Goal: Task Accomplishment & Management: Use online tool/utility

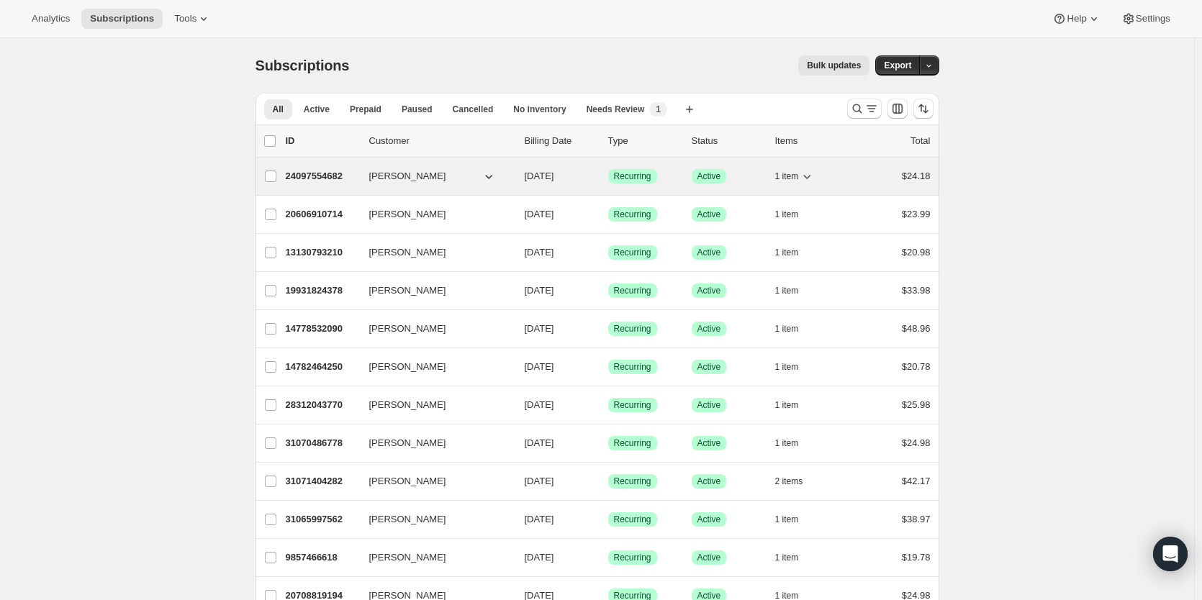
click at [327, 176] on p "24097554682" at bounding box center [322, 176] width 72 height 14
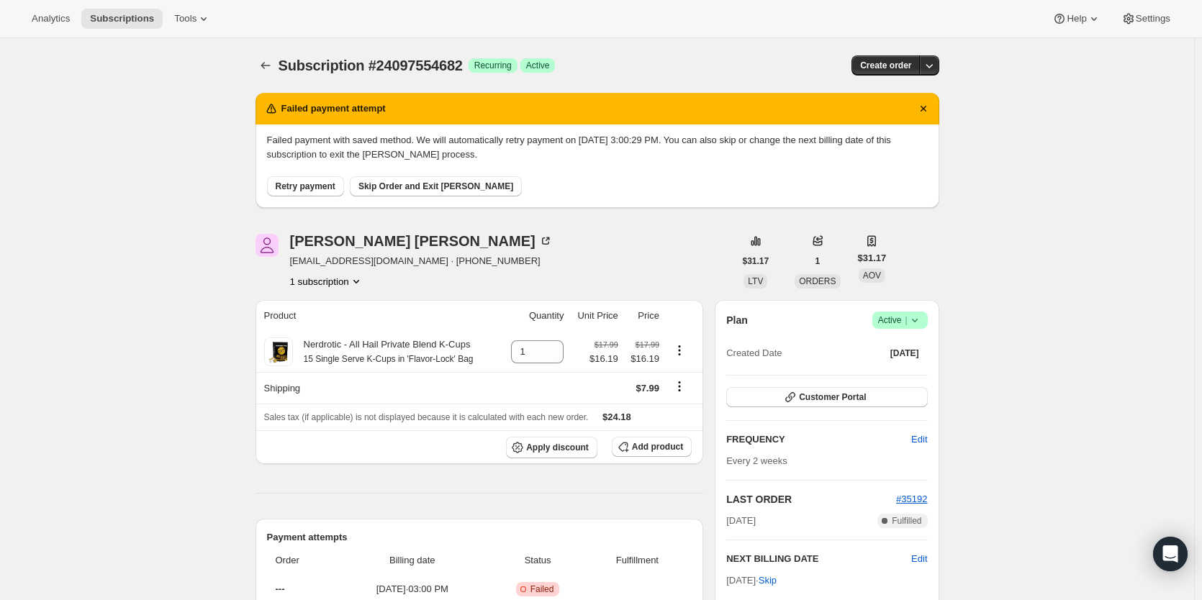
click at [321, 187] on span "Retry payment" at bounding box center [306, 187] width 60 height 12
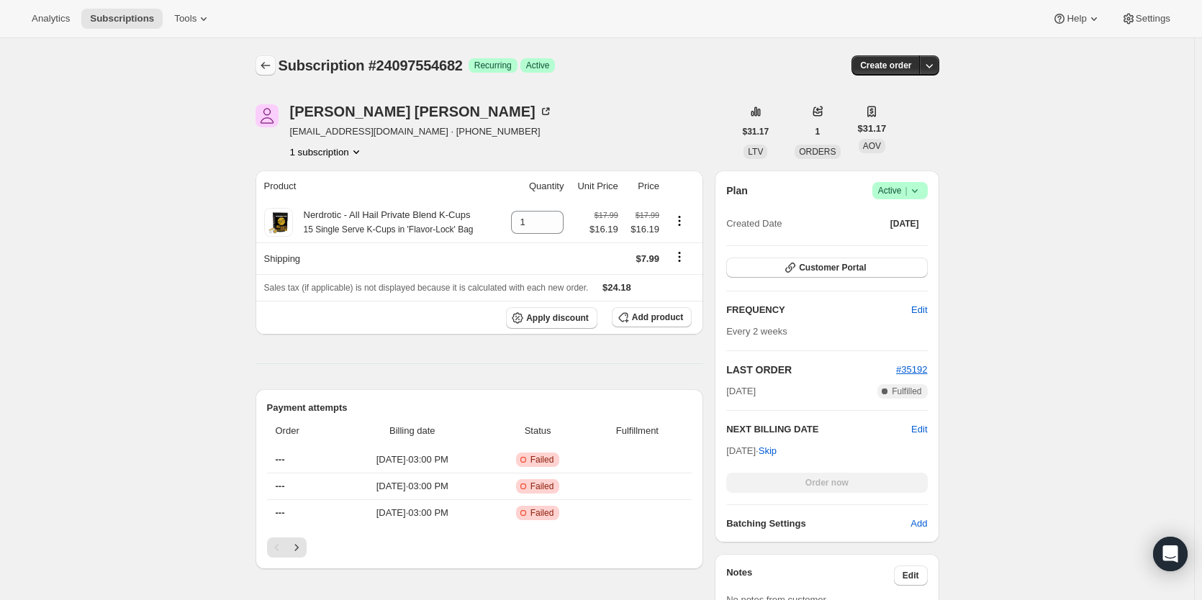
click at [260, 67] on button "Subscriptions" at bounding box center [265, 65] width 20 height 20
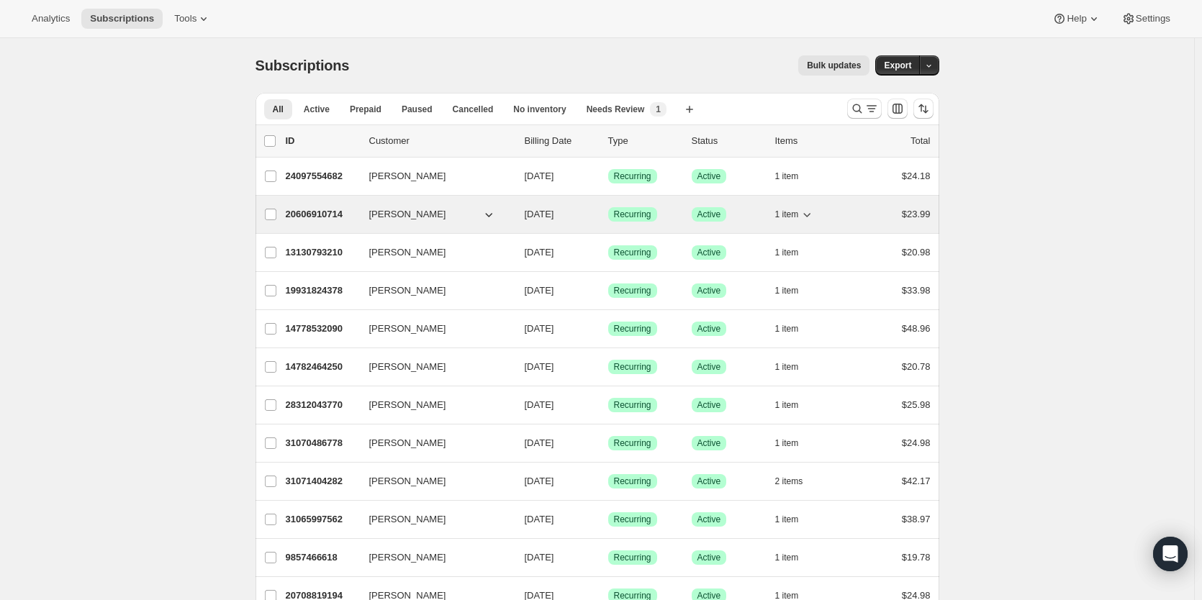
click at [325, 214] on p "20606910714" at bounding box center [322, 214] width 72 height 14
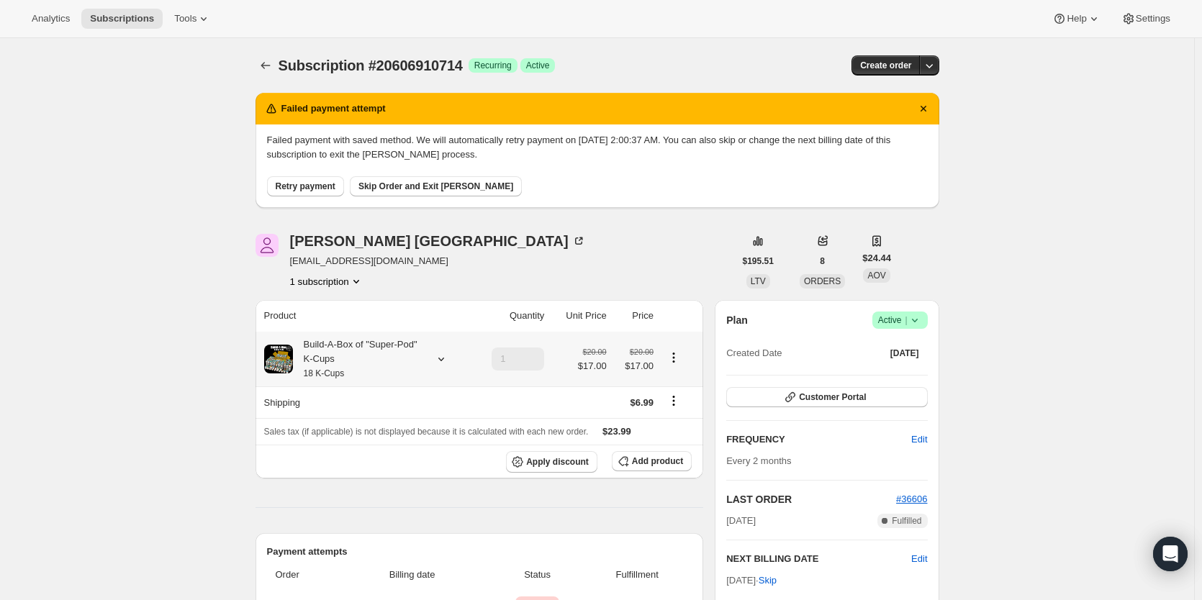
click at [320, 186] on span "Retry payment" at bounding box center [306, 187] width 60 height 12
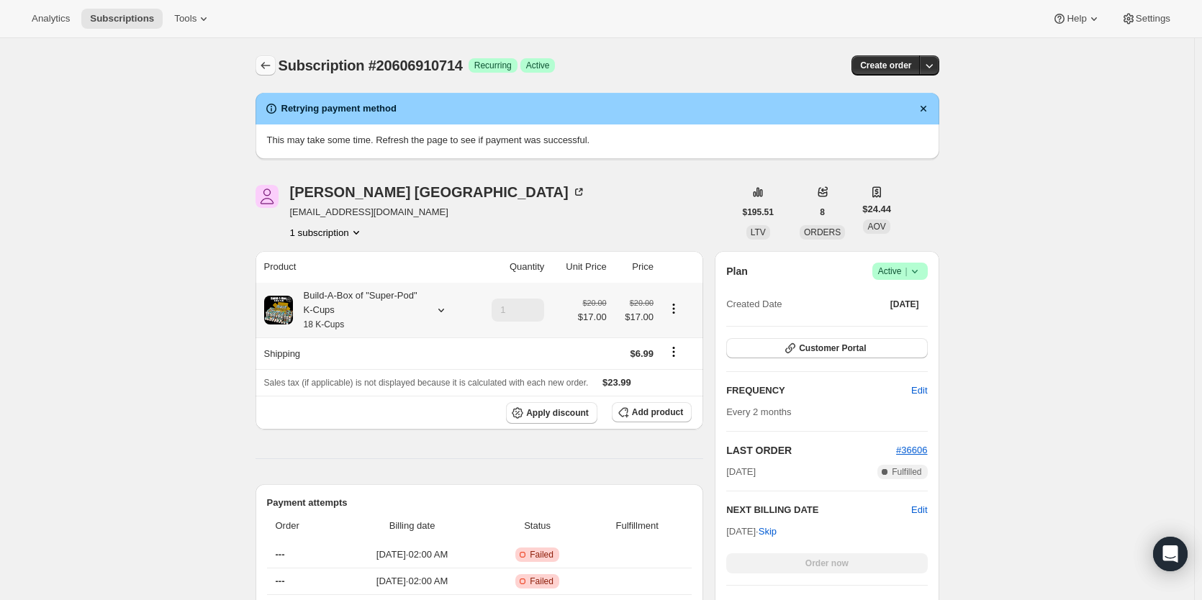
click at [263, 68] on icon "Subscriptions" at bounding box center [265, 65] width 14 height 14
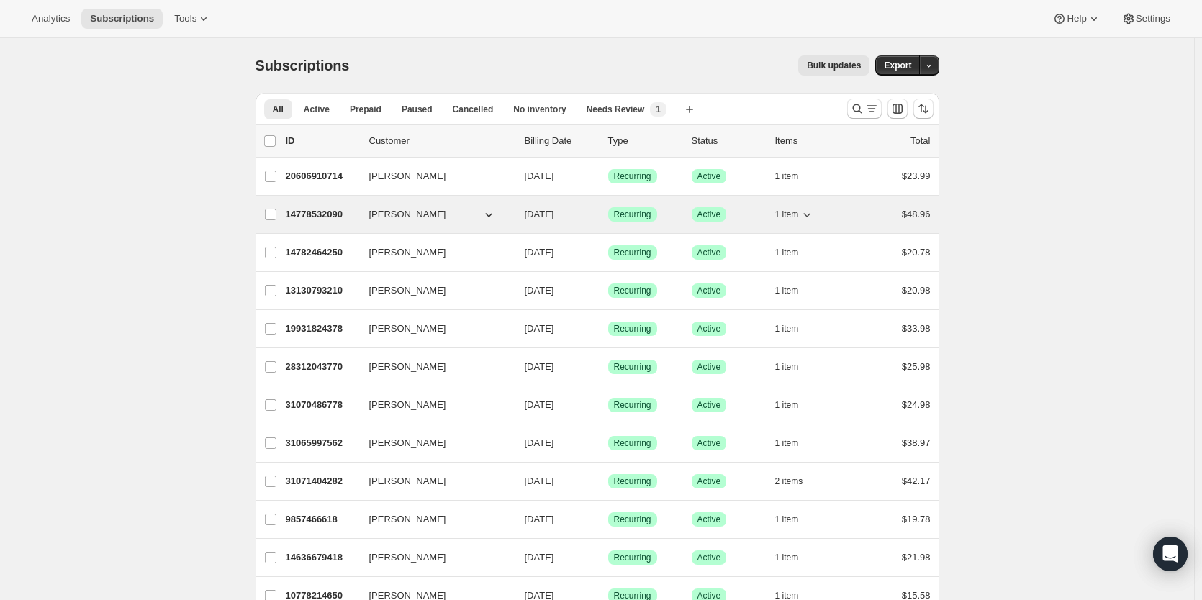
click at [322, 215] on p "14778532090" at bounding box center [322, 214] width 72 height 14
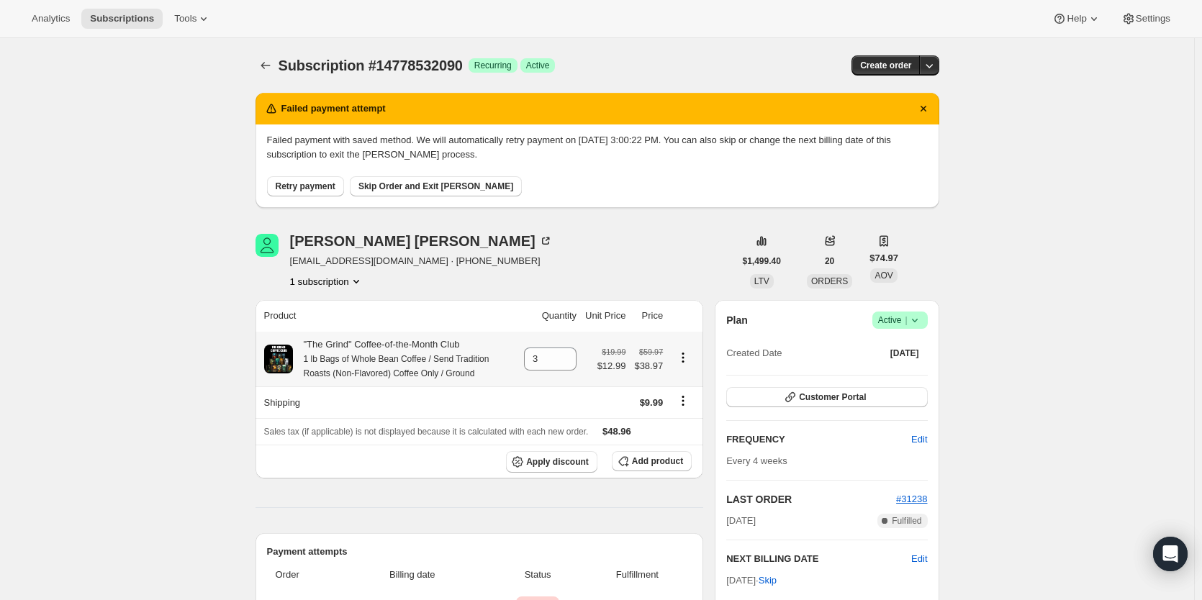
click at [322, 184] on span "Retry payment" at bounding box center [306, 187] width 60 height 12
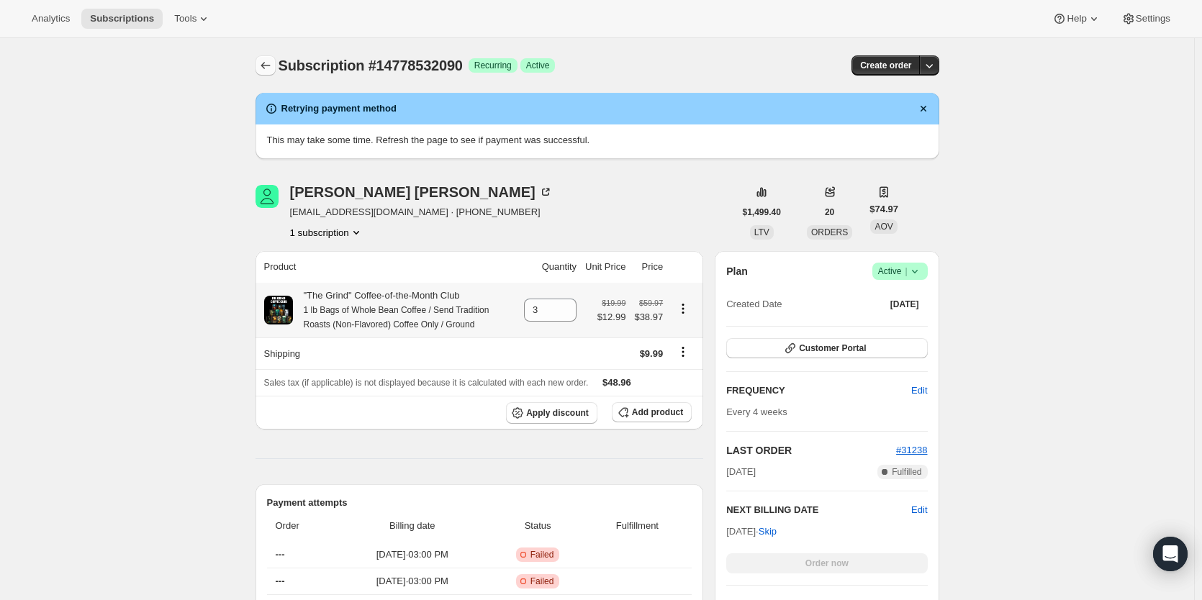
click at [263, 66] on icon "Subscriptions" at bounding box center [265, 65] width 14 height 14
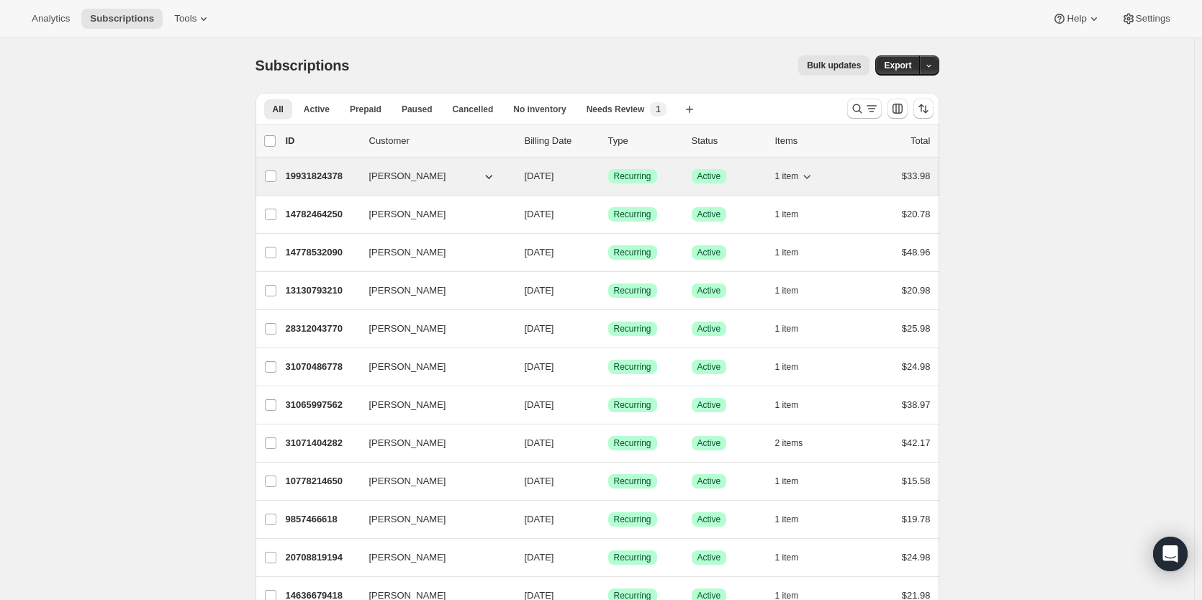
click at [307, 185] on div "19931824378 [PERSON_NAME] [DATE] Success Recurring Success Active 1 item $33.98" at bounding box center [608, 176] width 645 height 20
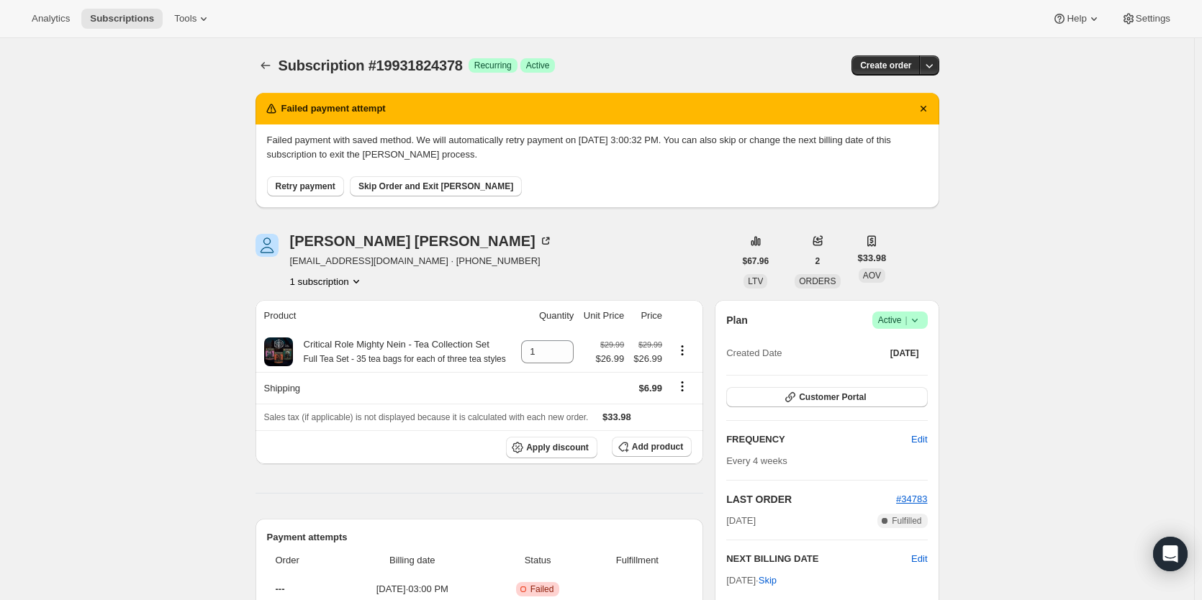
click at [307, 185] on span "Retry payment" at bounding box center [306, 187] width 60 height 12
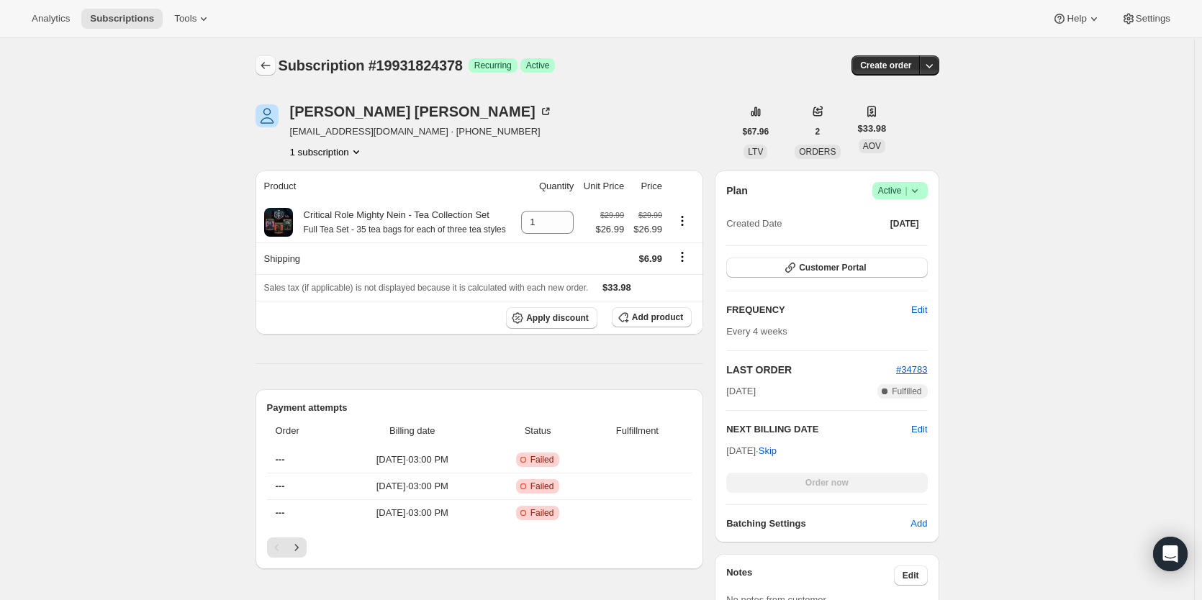
click at [264, 64] on icon "Subscriptions" at bounding box center [265, 65] width 14 height 14
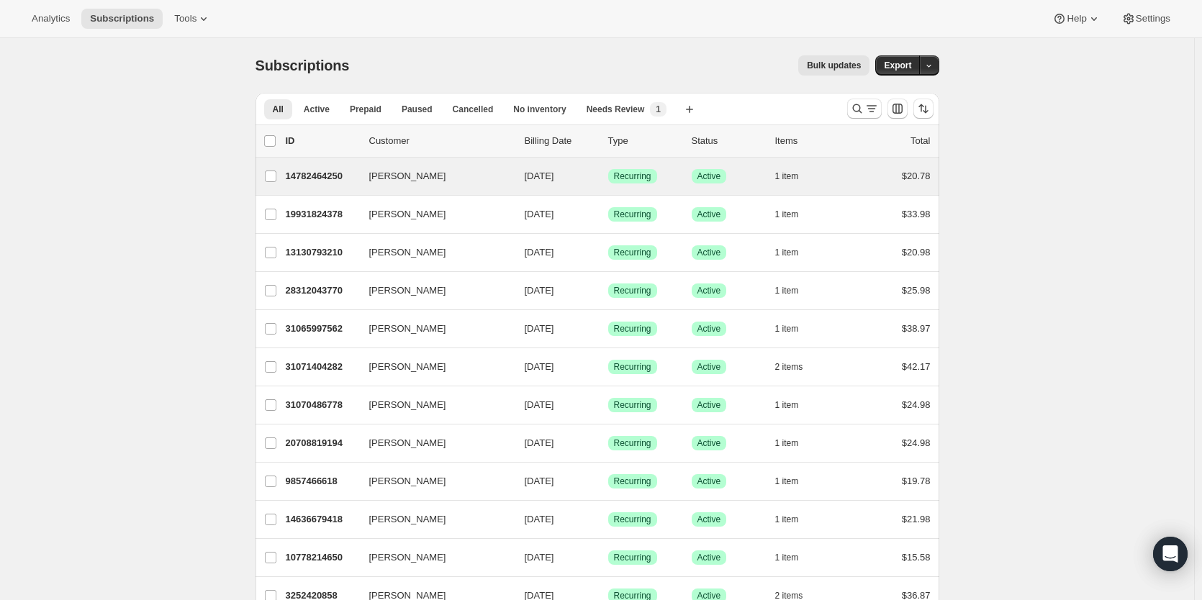
click at [319, 194] on div "[PERSON_NAME] 14782464250 [PERSON_NAME] [DATE] Success Recurring Success Active…" at bounding box center [597, 176] width 684 height 37
click at [318, 180] on p "14782464250" at bounding box center [322, 176] width 72 height 14
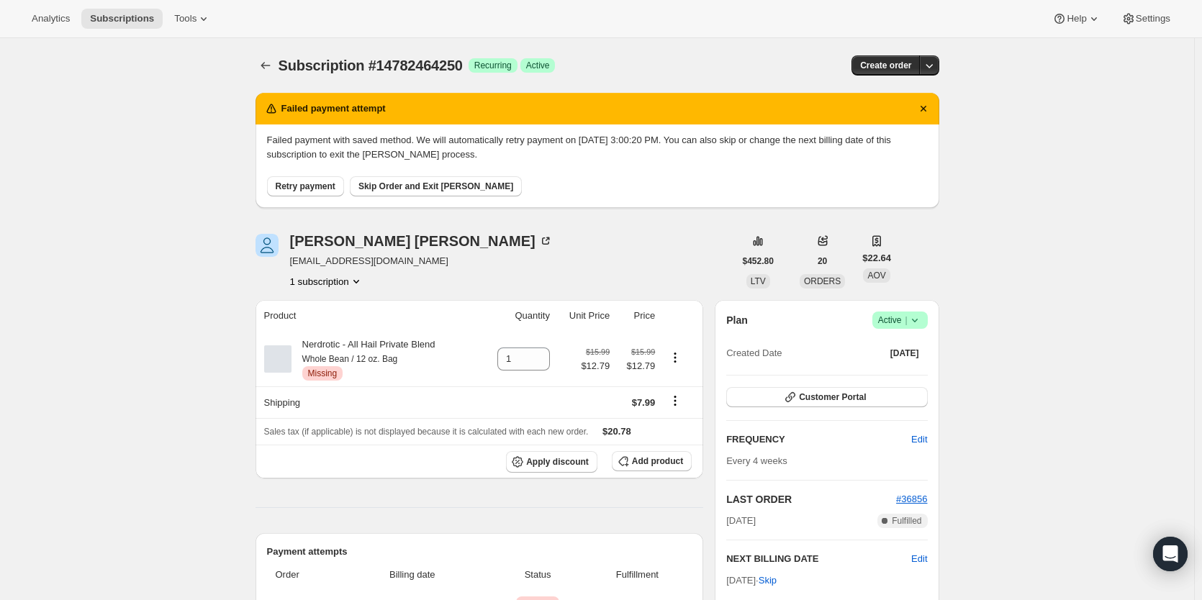
click at [319, 189] on span "Retry payment" at bounding box center [306, 187] width 60 height 12
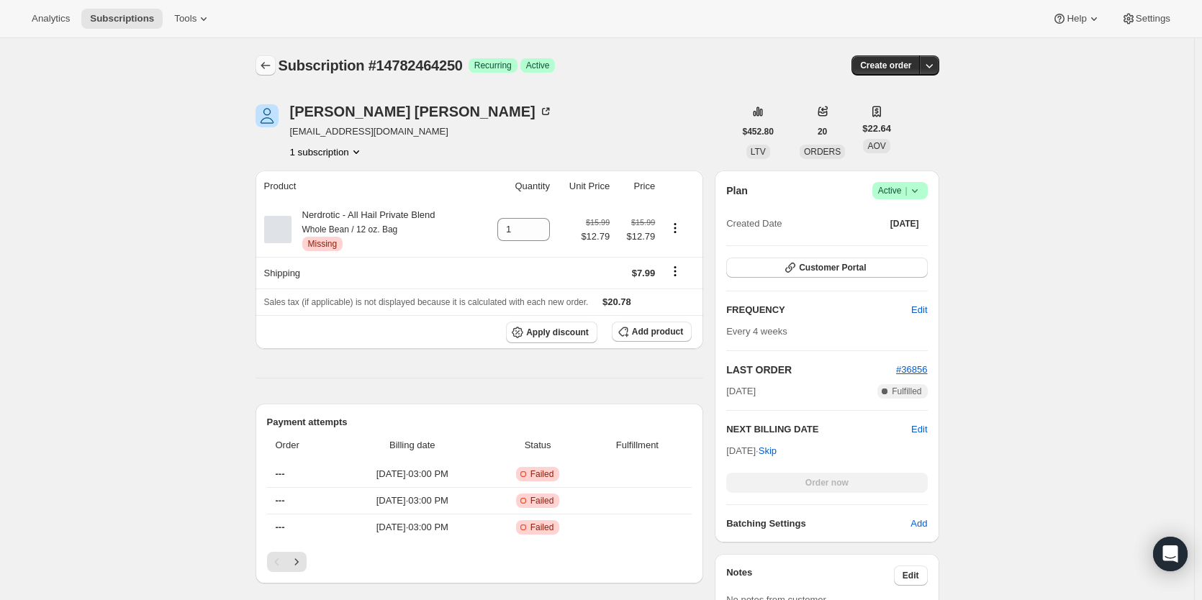
click at [270, 62] on icon "Subscriptions" at bounding box center [265, 65] width 14 height 14
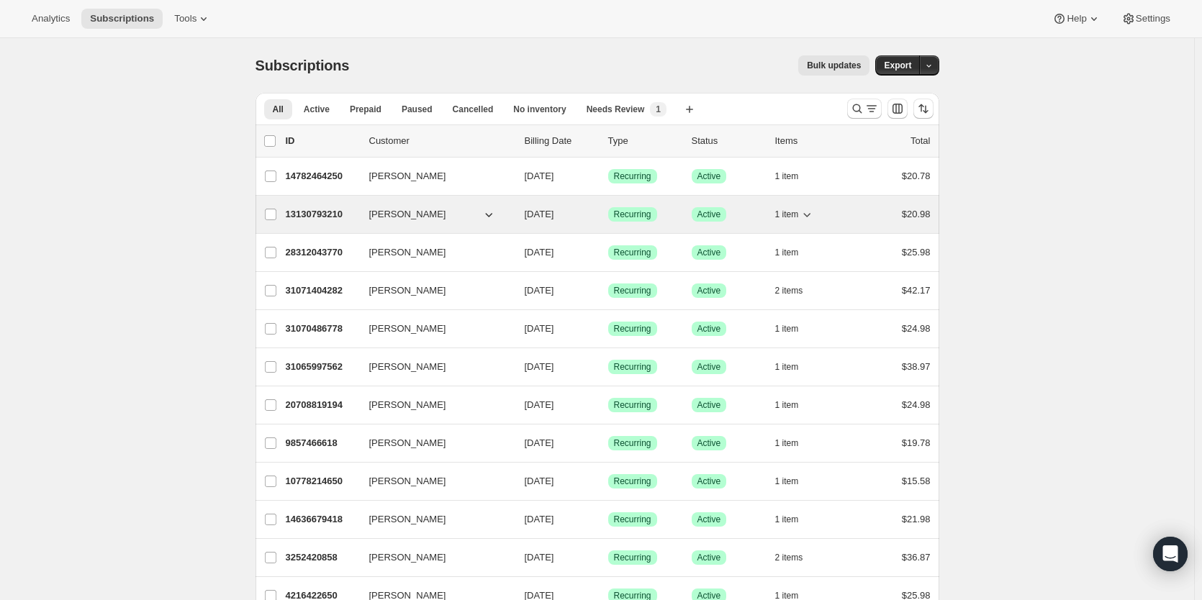
click at [322, 212] on p "13130793210" at bounding box center [322, 214] width 72 height 14
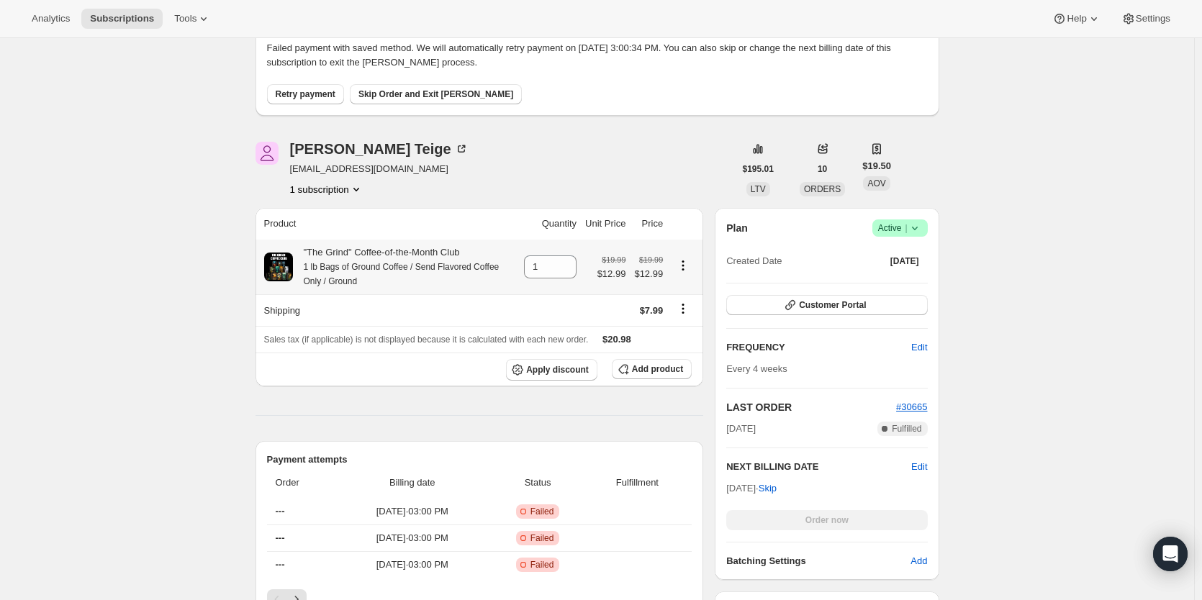
scroll to position [120, 0]
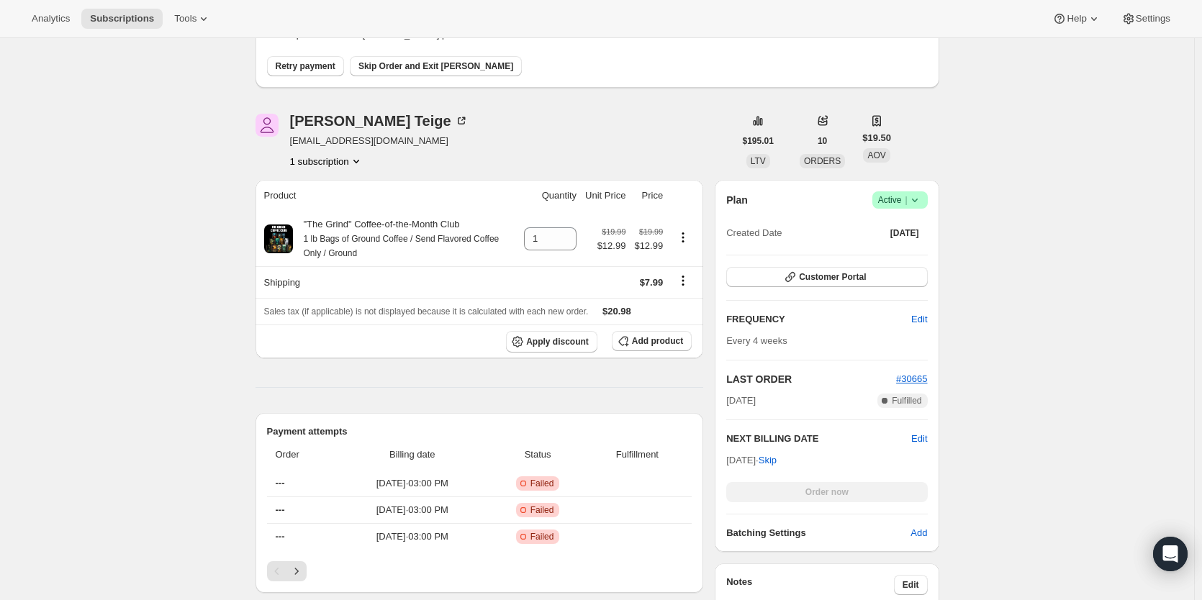
click at [301, 63] on span "Retry payment" at bounding box center [306, 66] width 60 height 12
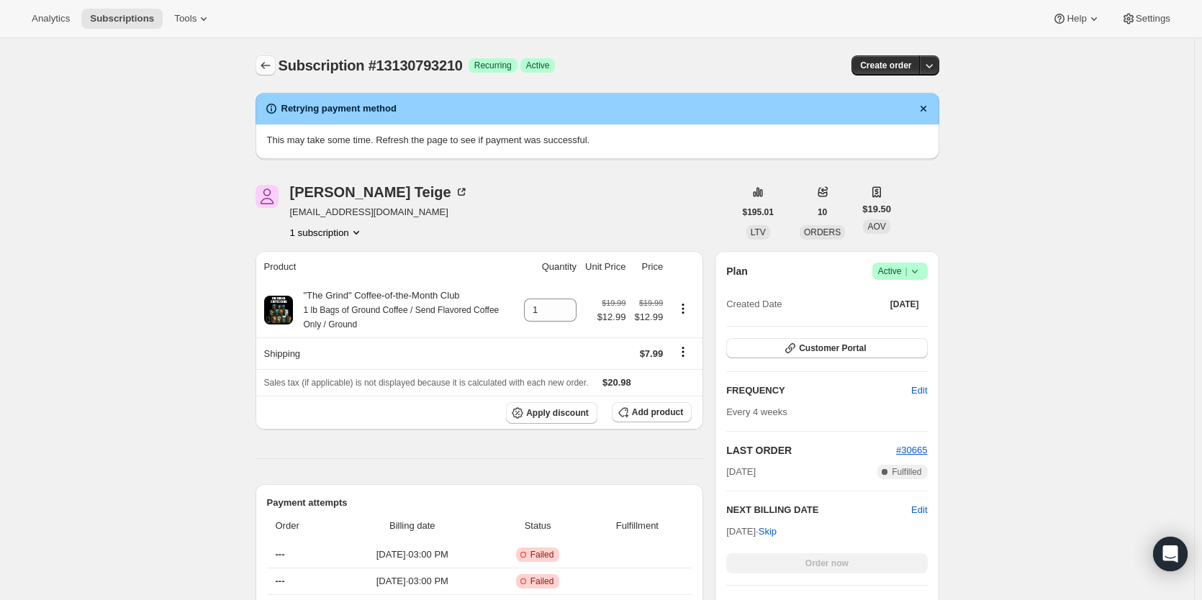
click at [273, 59] on icon "Subscriptions" at bounding box center [265, 65] width 14 height 14
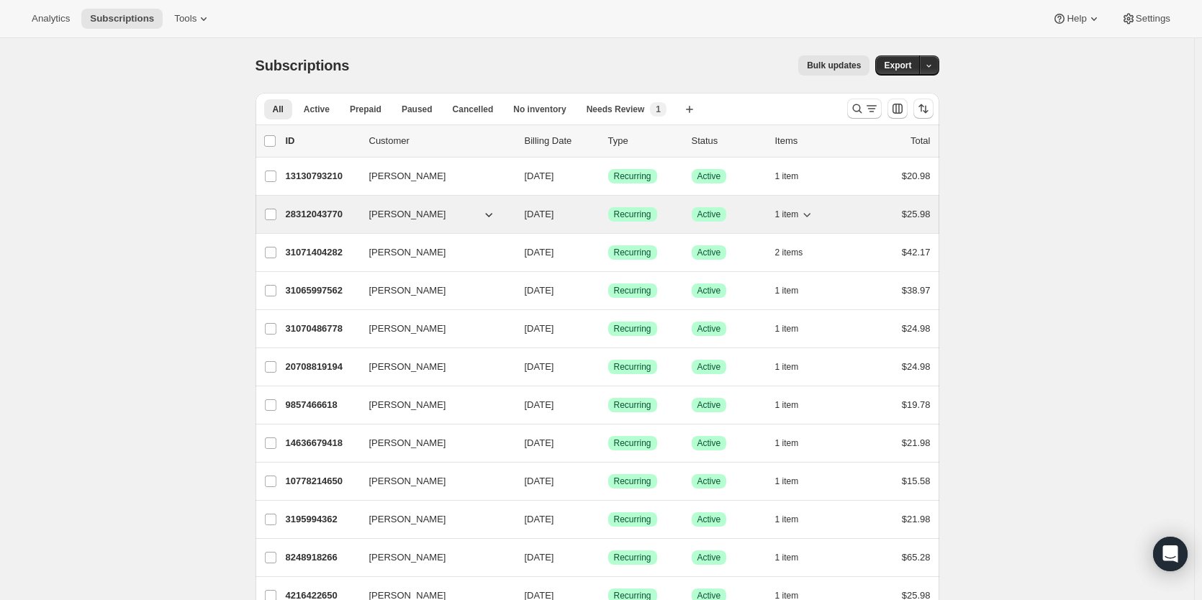
click at [312, 213] on p "28312043770" at bounding box center [322, 214] width 72 height 14
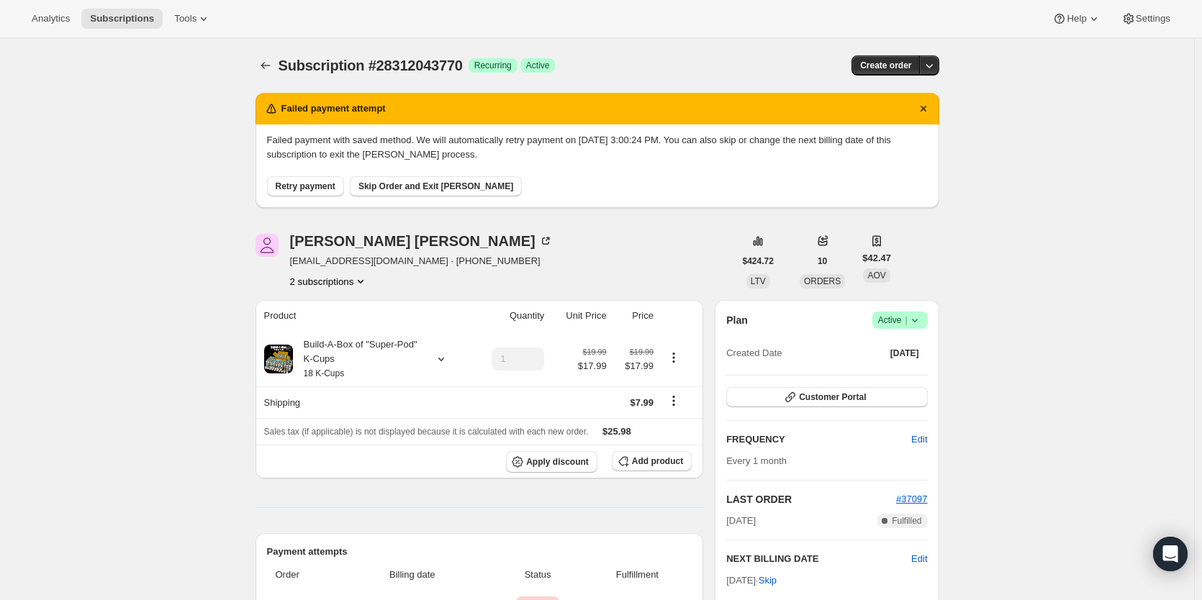
click at [293, 189] on span "Retry payment" at bounding box center [306, 187] width 60 height 12
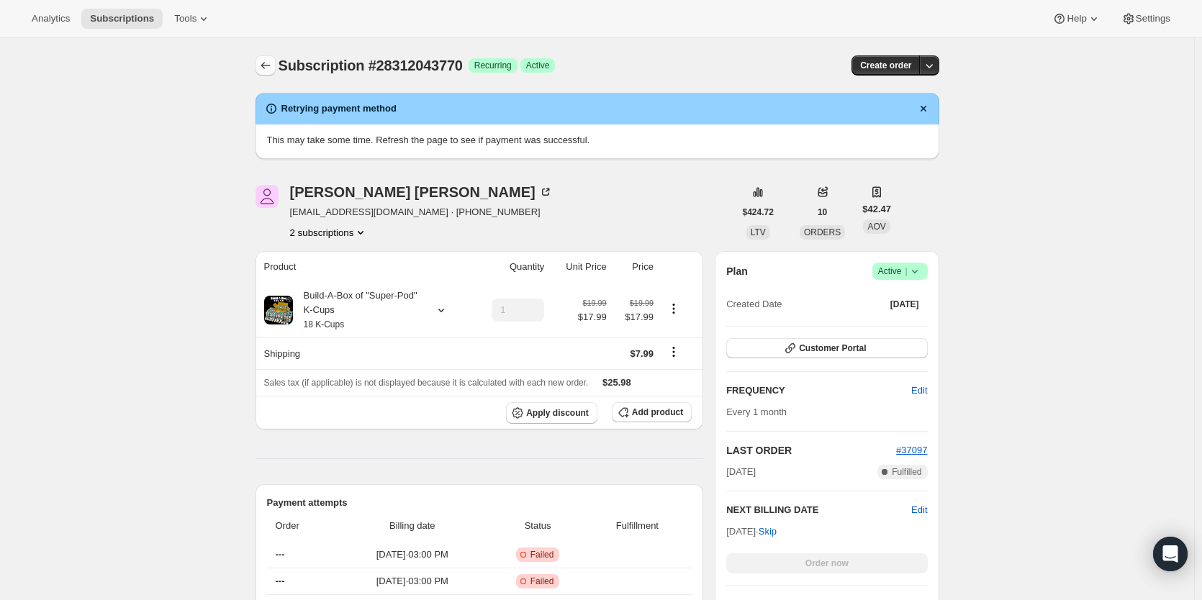
click at [268, 65] on icon "Subscriptions" at bounding box center [265, 65] width 14 height 14
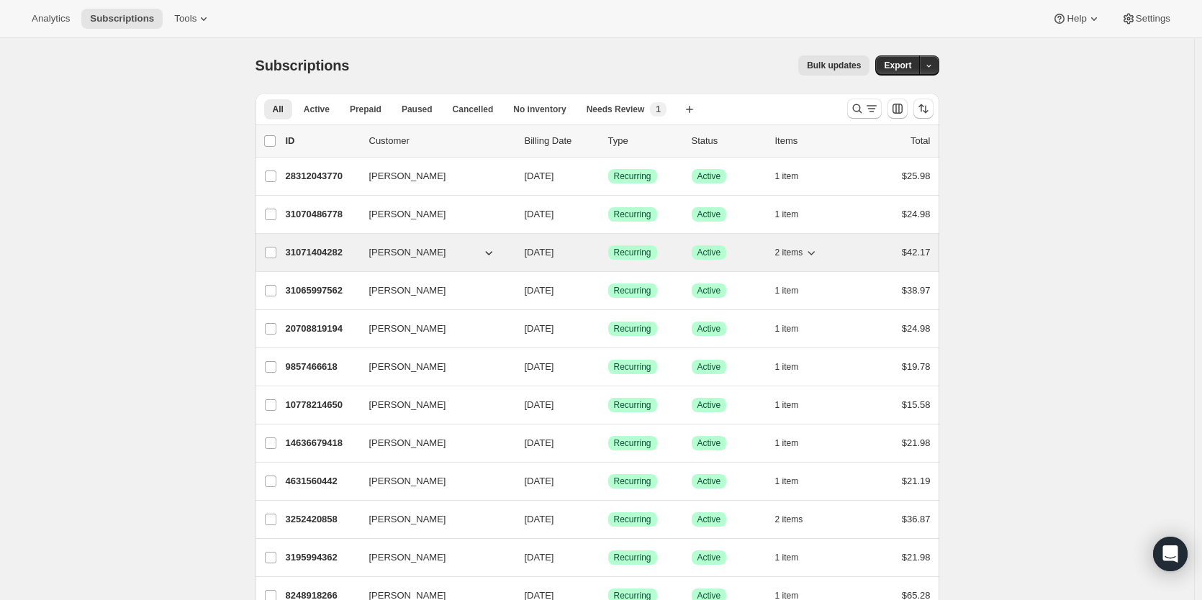
click at [320, 255] on p "31071404282" at bounding box center [322, 252] width 72 height 14
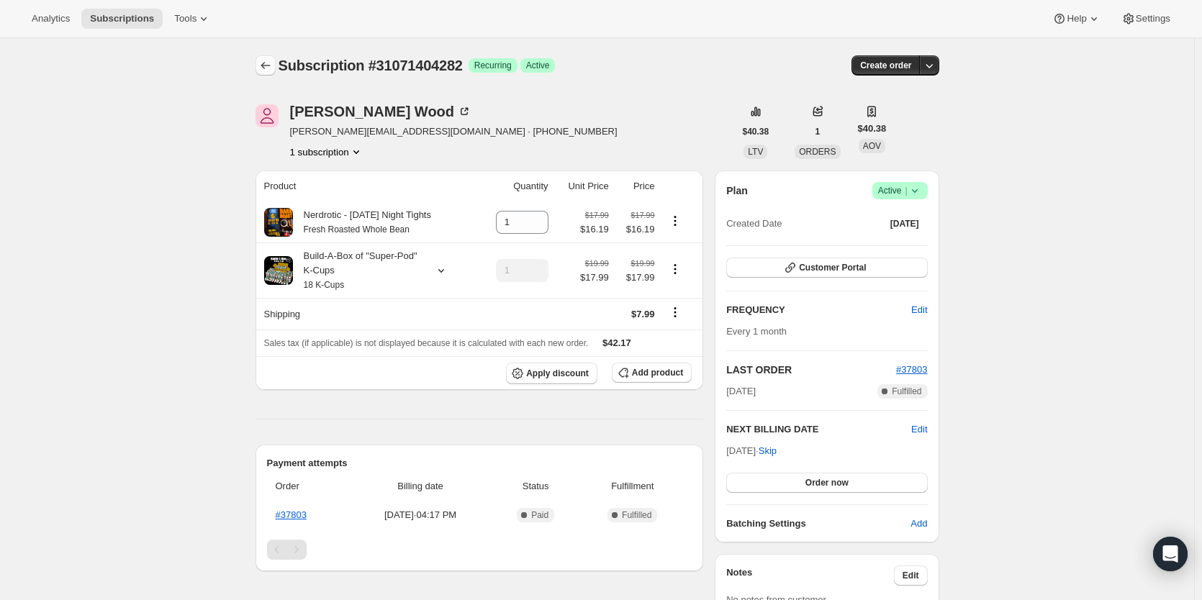
click at [273, 63] on icon "Subscriptions" at bounding box center [265, 65] width 14 height 14
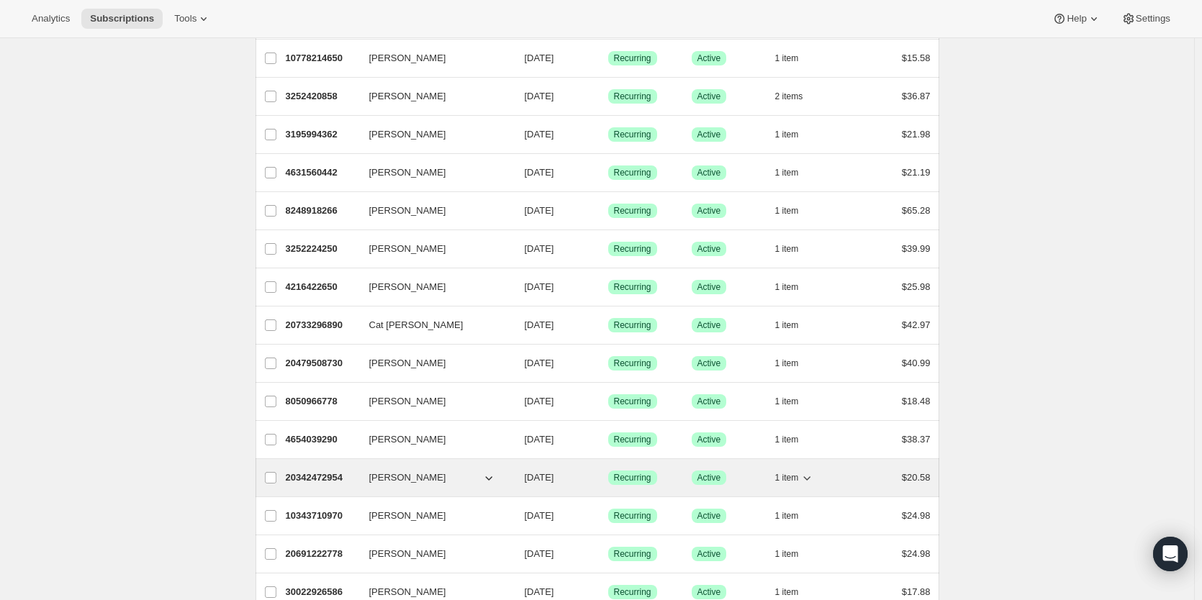
scroll to position [236, 0]
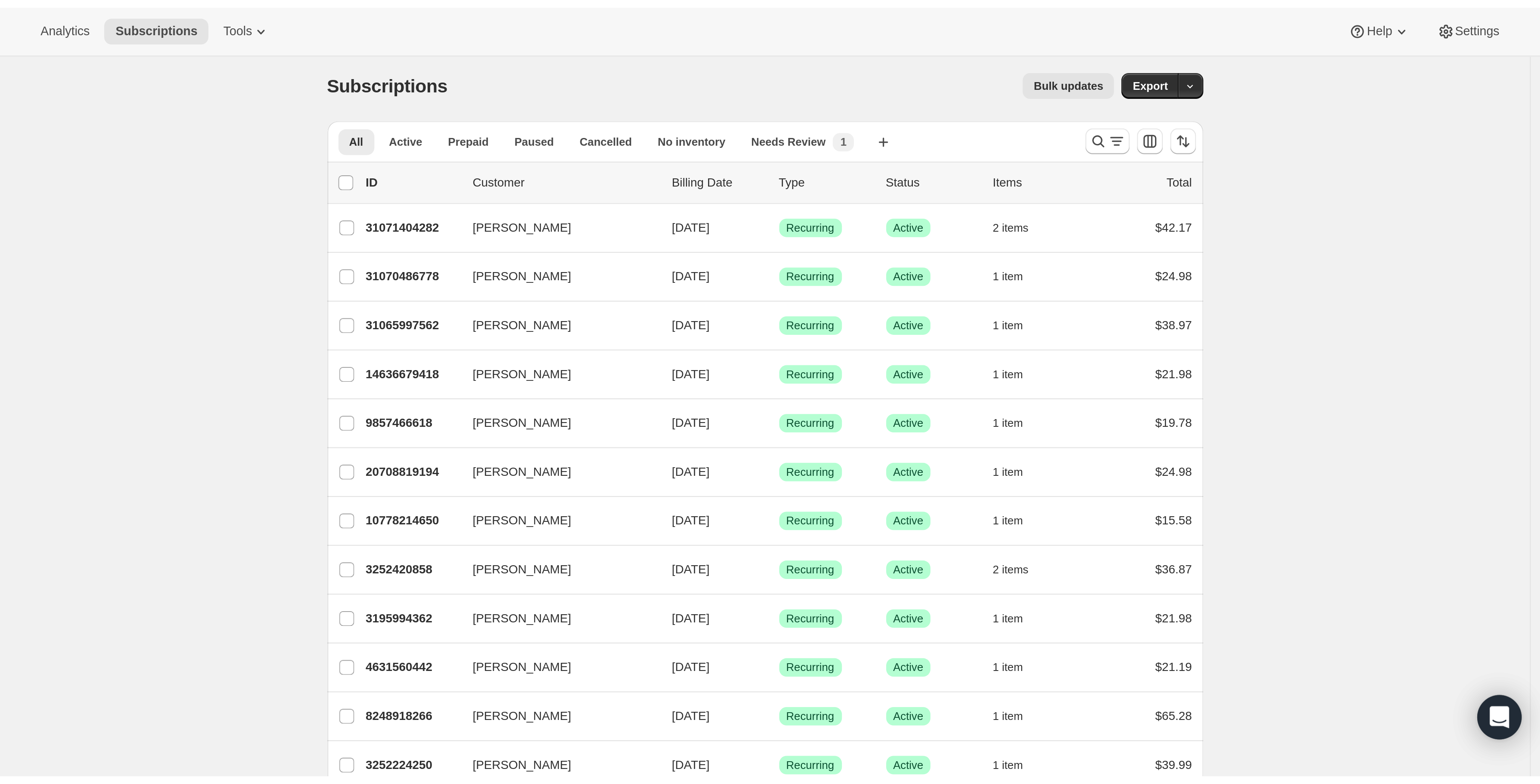
scroll to position [0, 0]
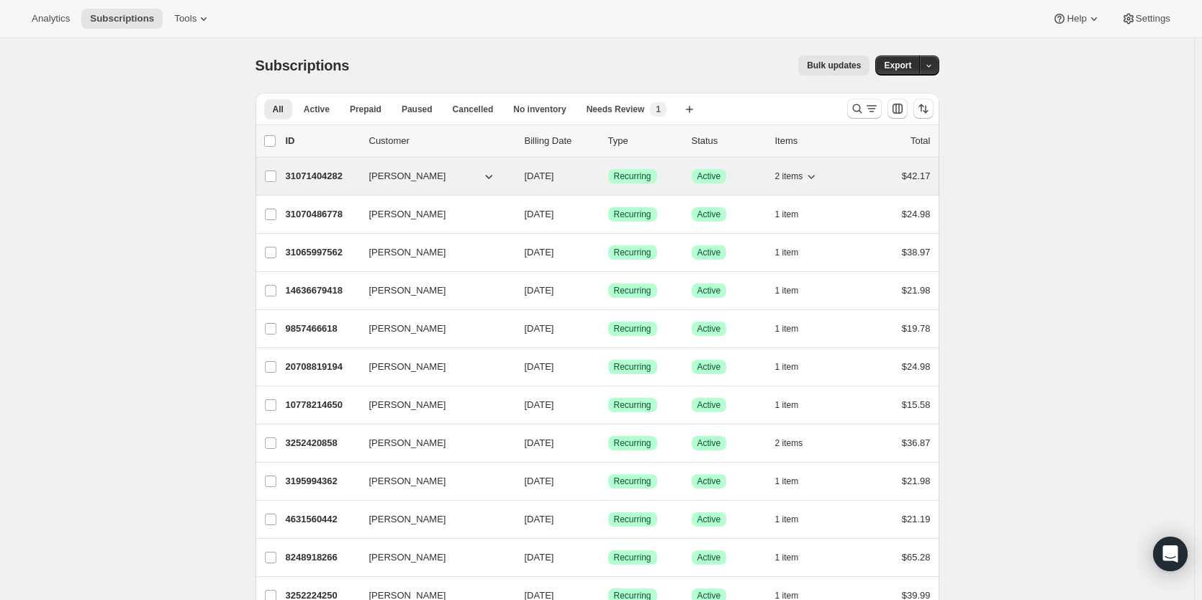
click at [350, 176] on p "31071404282" at bounding box center [322, 176] width 72 height 14
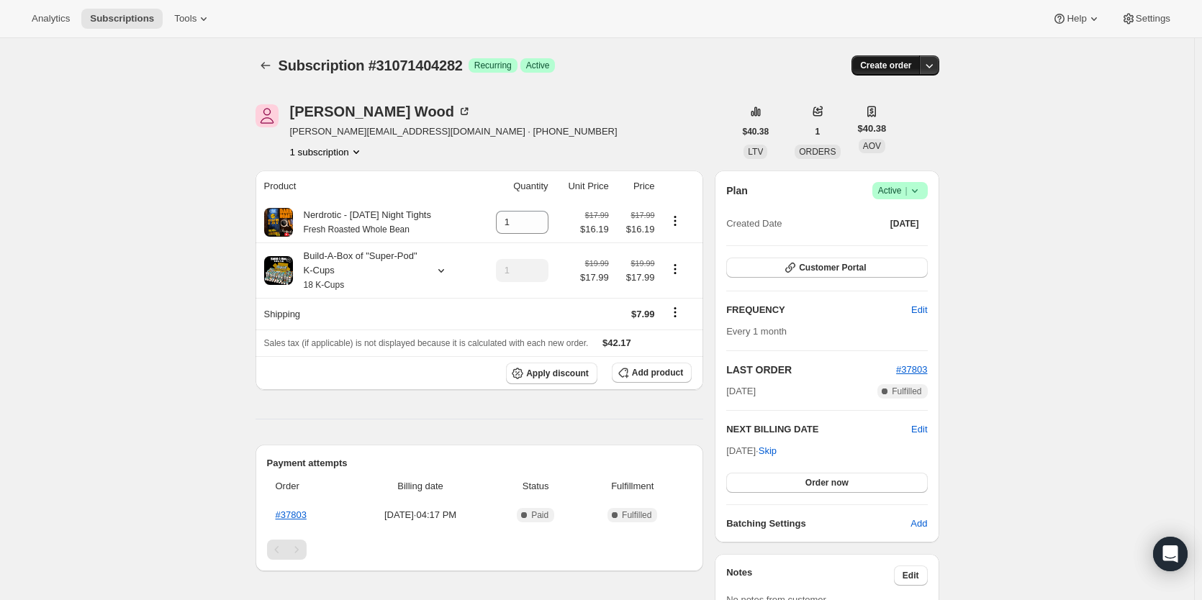
click at [892, 64] on span "Create order" at bounding box center [885, 66] width 51 height 12
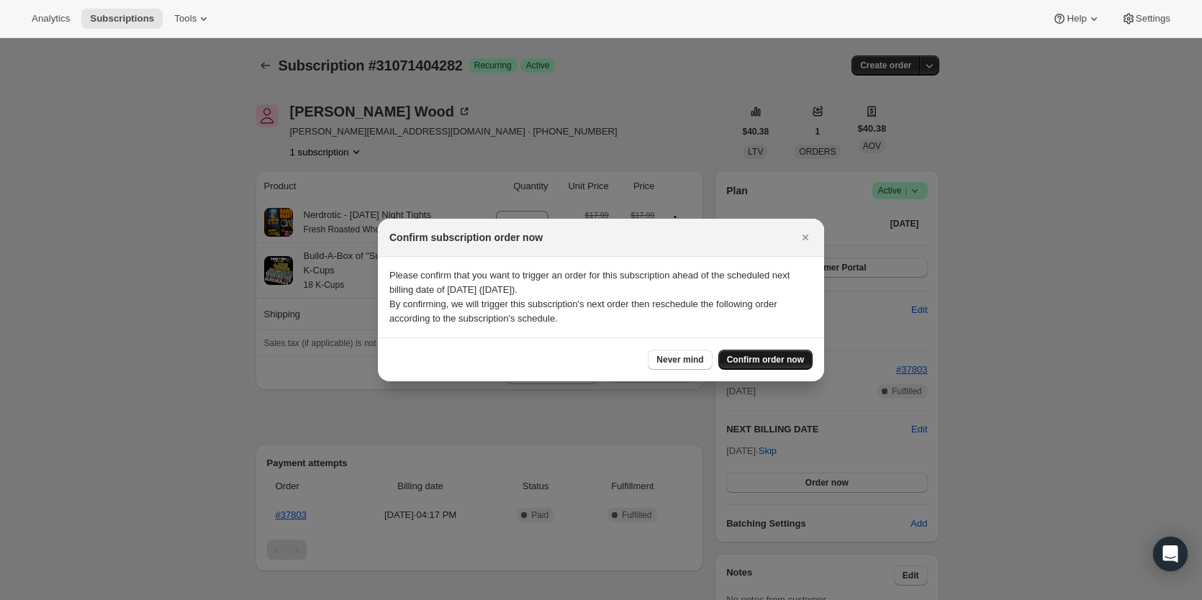
click at [750, 363] on span "Confirm order now" at bounding box center [765, 360] width 77 height 12
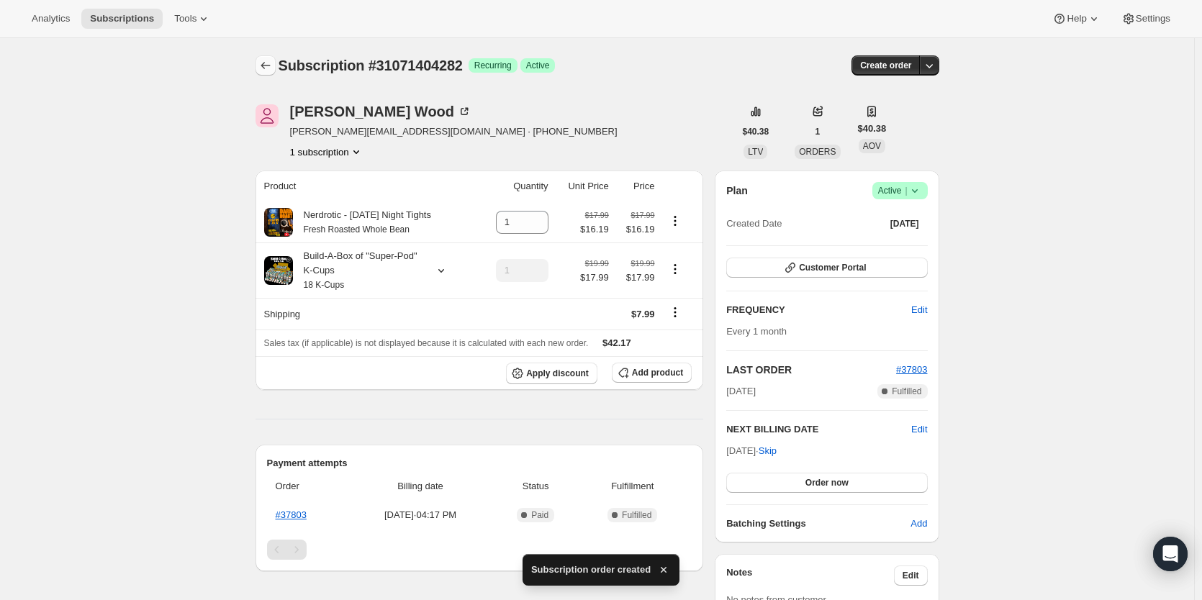
click at [269, 66] on icon "Subscriptions" at bounding box center [265, 65] width 14 height 14
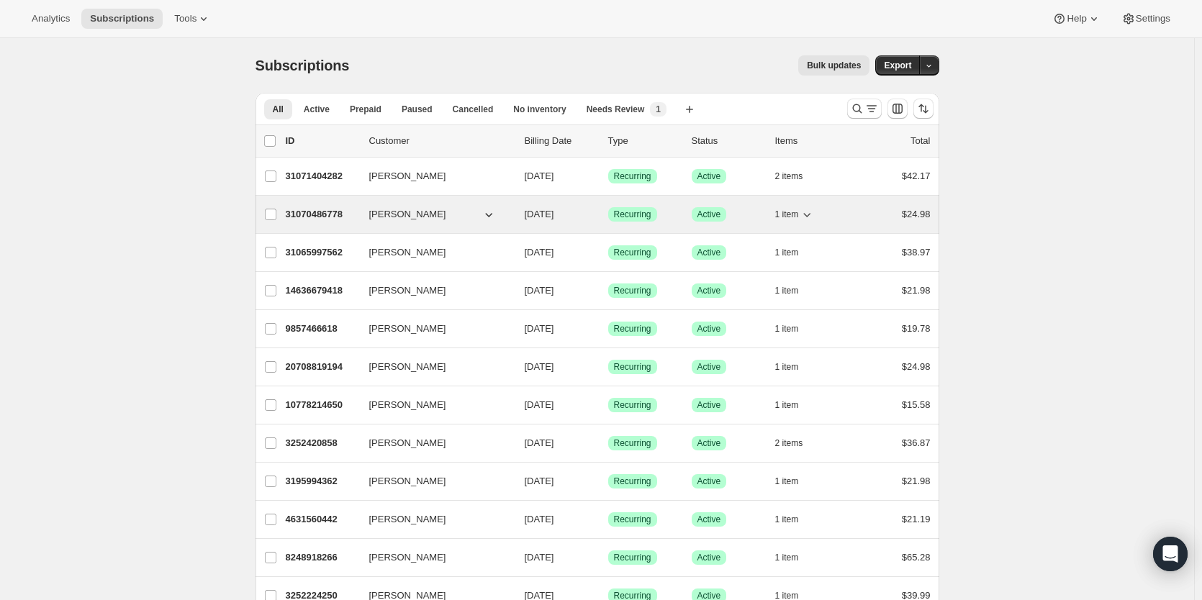
click at [322, 217] on p "31070486778" at bounding box center [322, 214] width 72 height 14
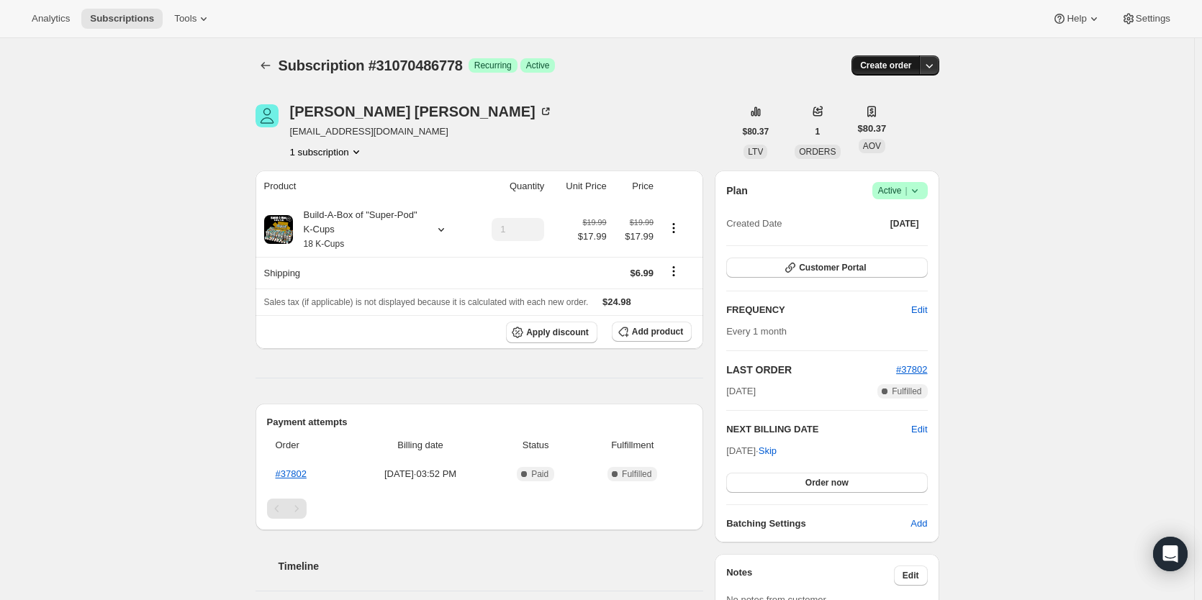
click at [875, 62] on span "Create order" at bounding box center [885, 66] width 51 height 12
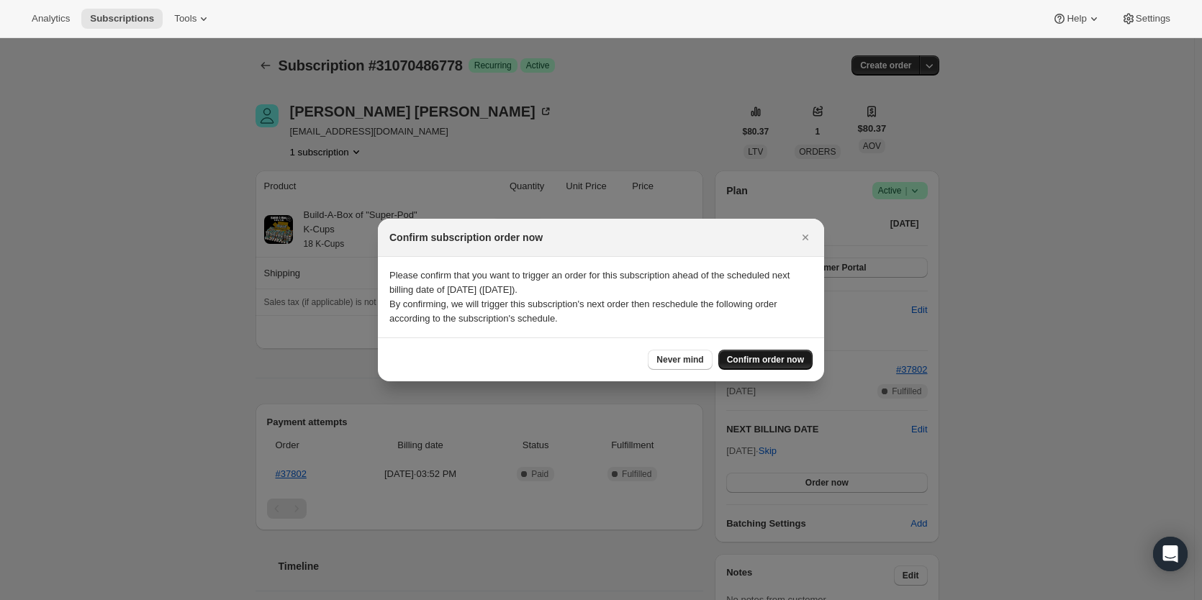
click at [748, 354] on button "Confirm order now" at bounding box center [765, 360] width 94 height 20
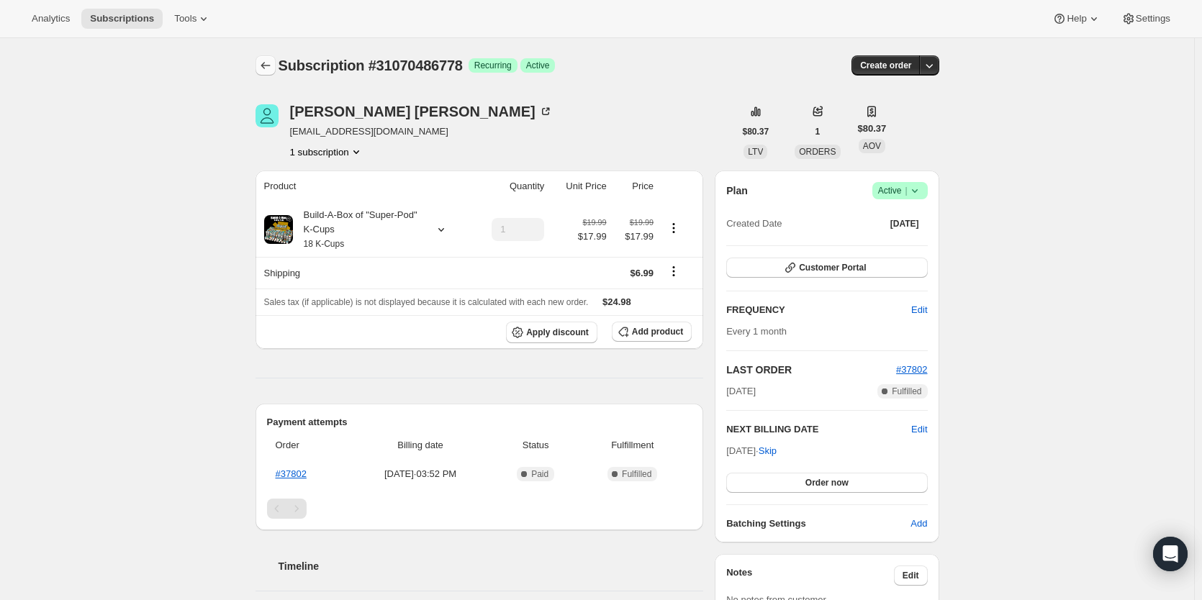
click at [268, 68] on icon "Subscriptions" at bounding box center [265, 65] width 14 height 14
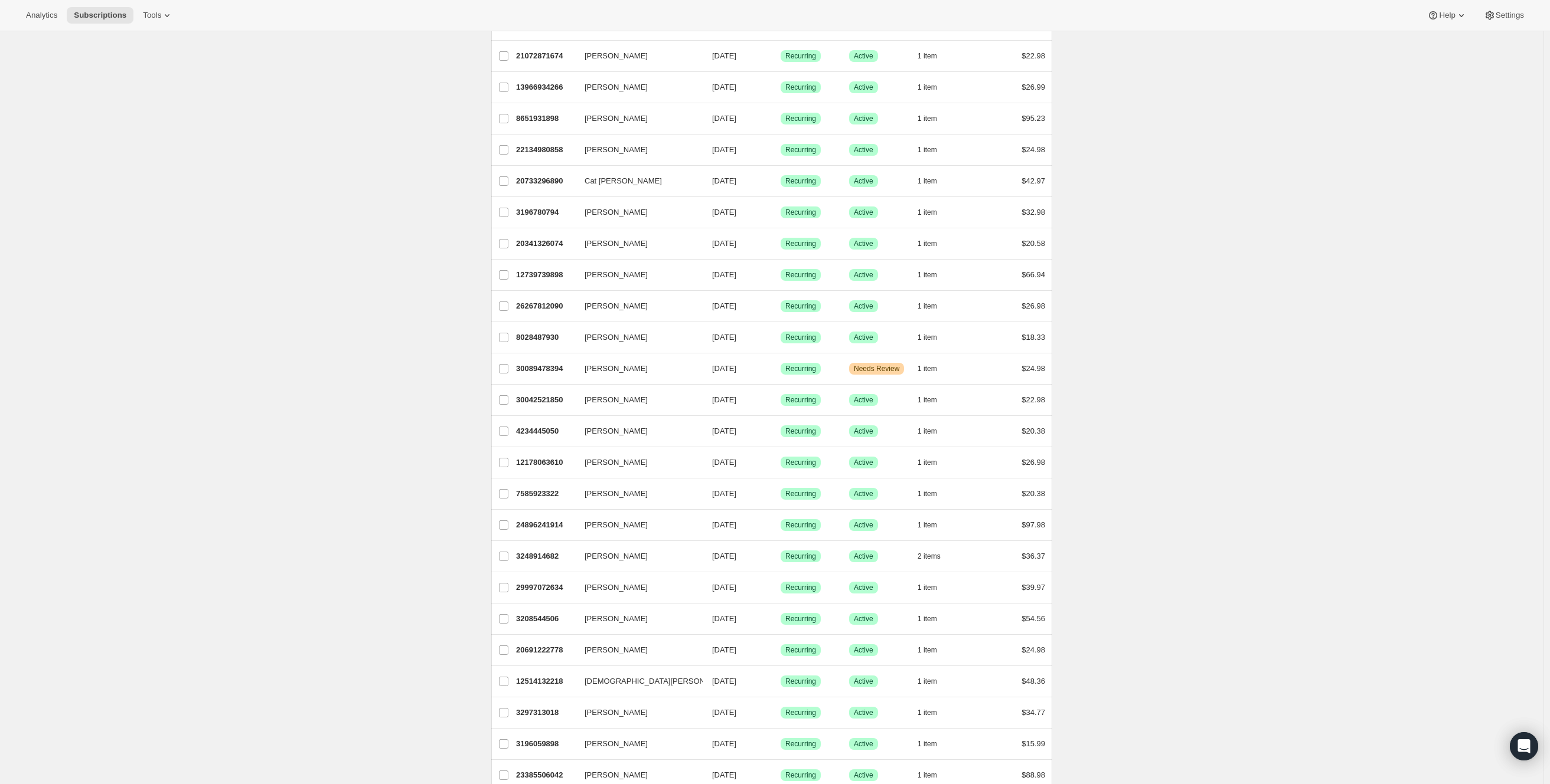
scroll to position [880, 0]
